Goal: Transaction & Acquisition: Purchase product/service

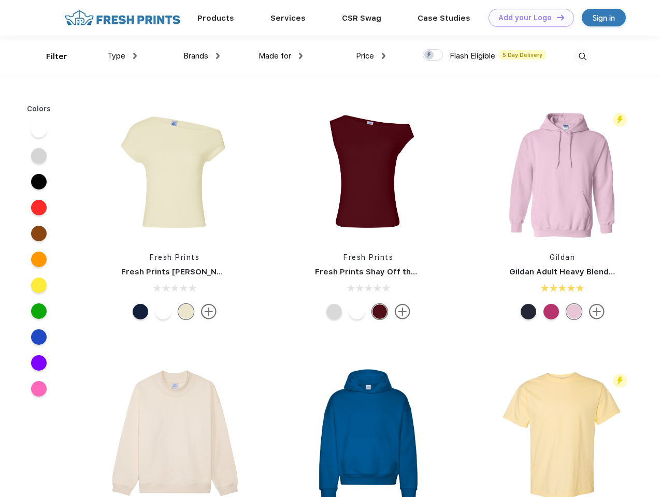
click at [527, 18] on link "Add your Logo Design Tool" at bounding box center [531, 18] width 85 height 18
click at [0, 0] on div "Design Tool" at bounding box center [0, 0] width 0 height 0
click at [556, 17] on link "Add your Logo Design Tool" at bounding box center [531, 18] width 85 height 18
click at [50, 56] on div "Filter" at bounding box center [56, 57] width 21 height 12
click at [122, 56] on span "Type" at bounding box center [116, 55] width 18 height 9
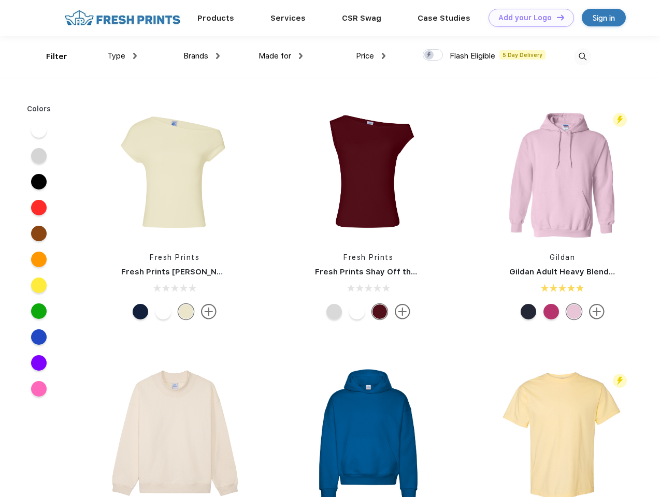
click at [202, 56] on span "Brands" at bounding box center [195, 55] width 25 height 9
click at [281, 56] on span "Made for" at bounding box center [275, 55] width 33 height 9
click at [371, 56] on span "Price" at bounding box center [365, 55] width 18 height 9
click at [433, 55] on div at bounding box center [433, 54] width 20 height 11
click at [430, 55] on input "checkbox" at bounding box center [426, 52] width 7 height 7
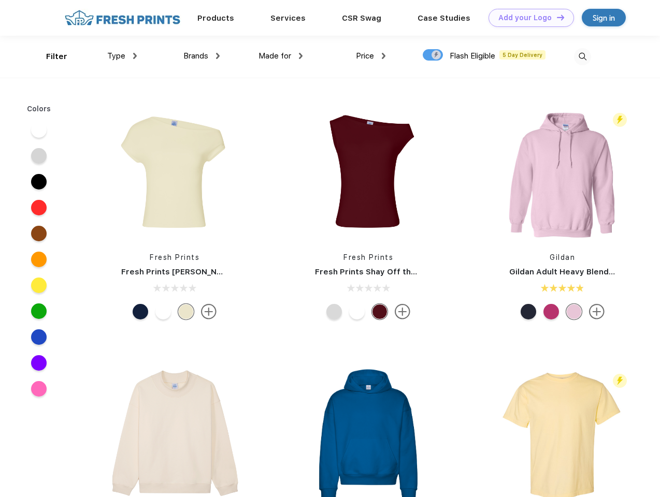
click at [582, 56] on img at bounding box center [582, 56] width 17 height 17
